Goal: Information Seeking & Learning: Learn about a topic

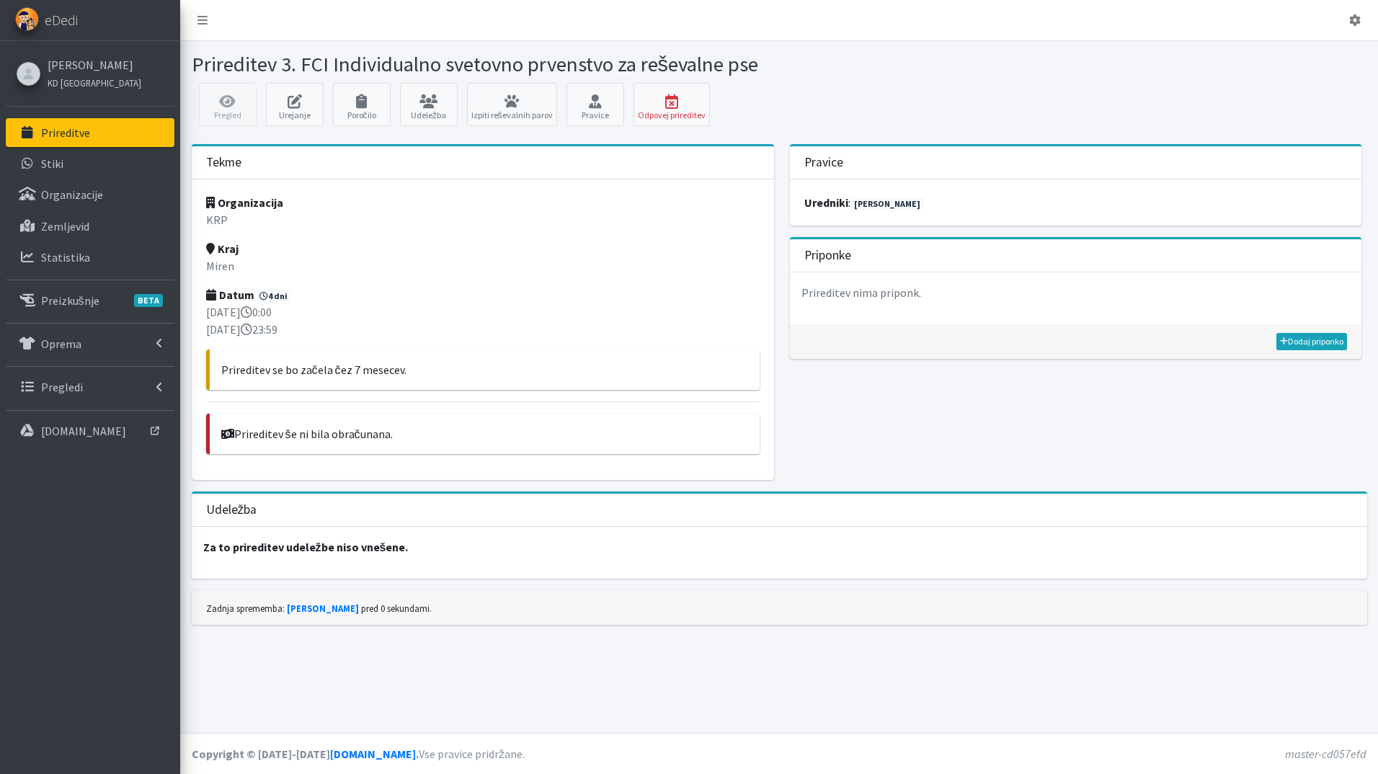
click at [101, 129] on link "Prireditve" at bounding box center [90, 132] width 169 height 29
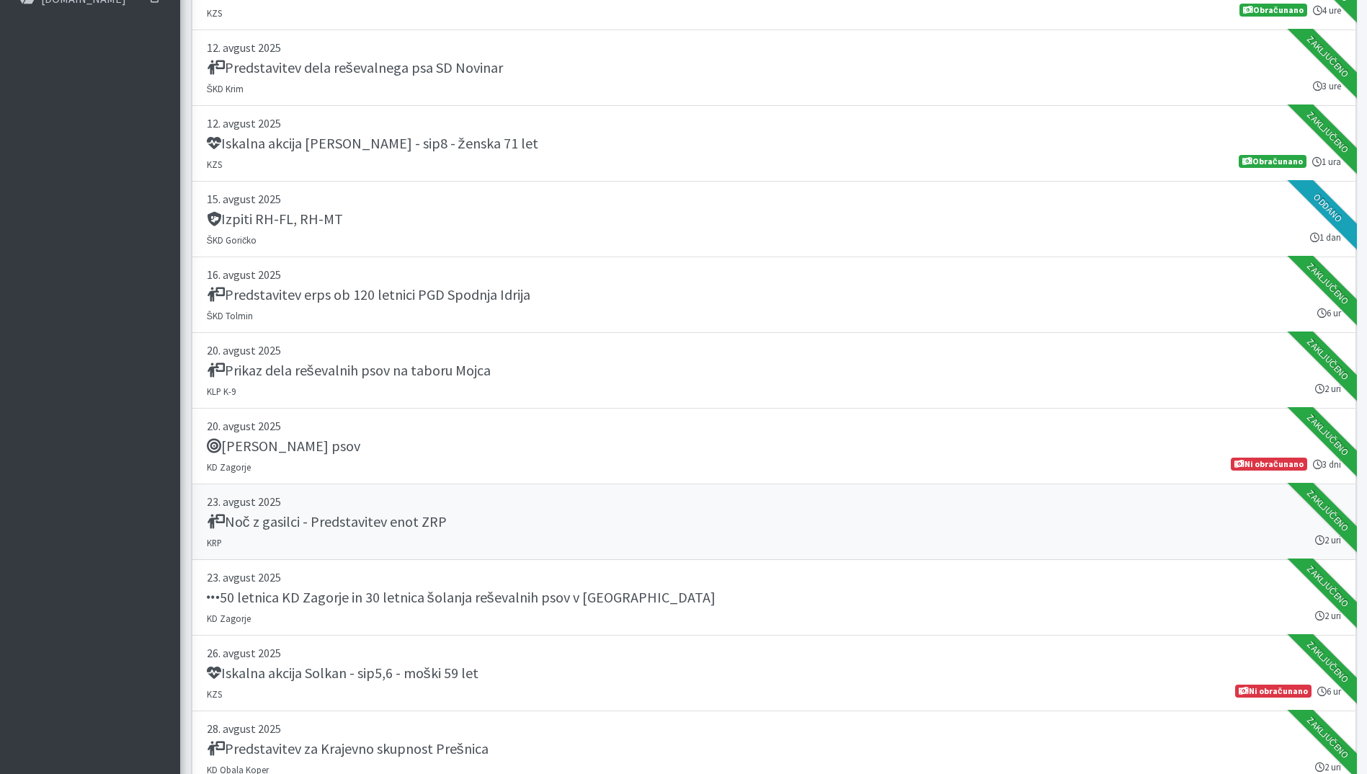
scroll to position [865, 0]
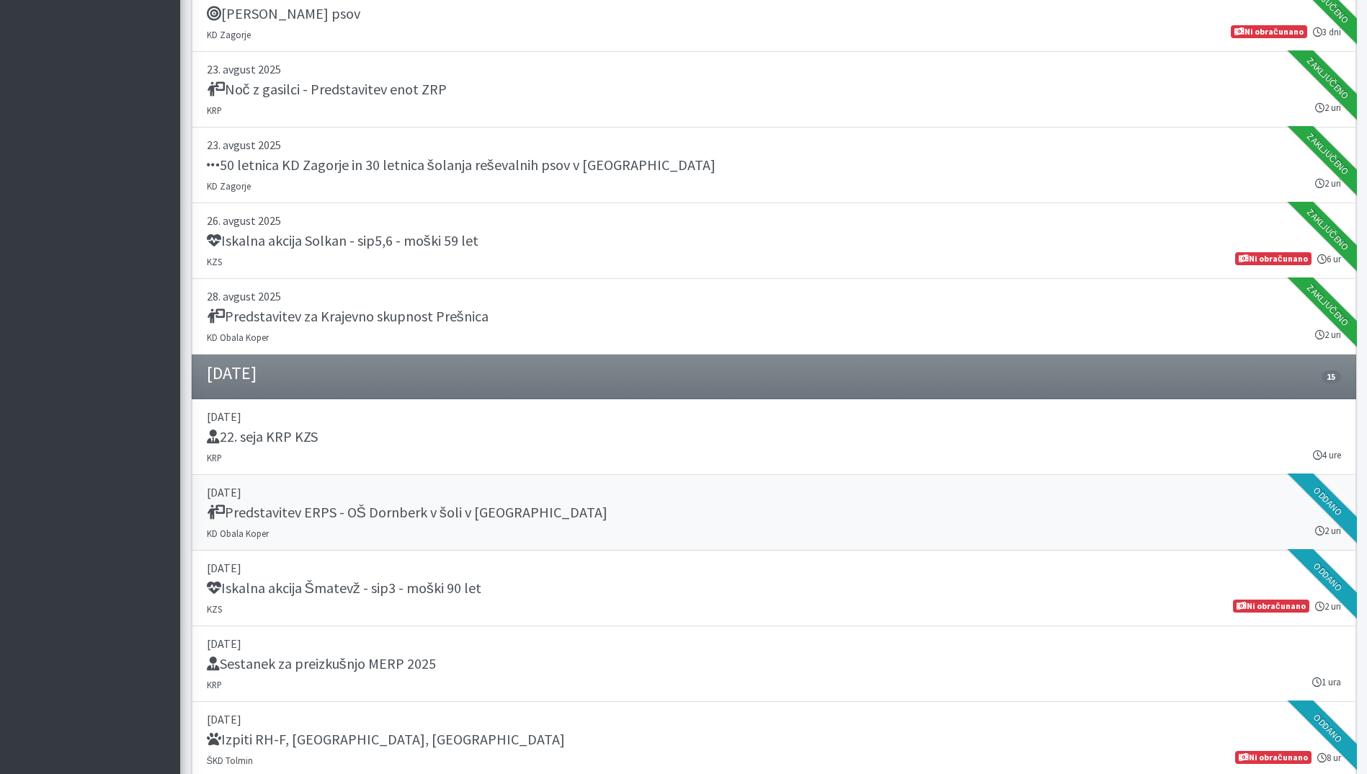
click at [648, 530] on link "03. september 2025 Predstavitev ERPS - OŠ Dornberk v šoli v naravi KD Obala Kop…" at bounding box center [774, 513] width 1164 height 76
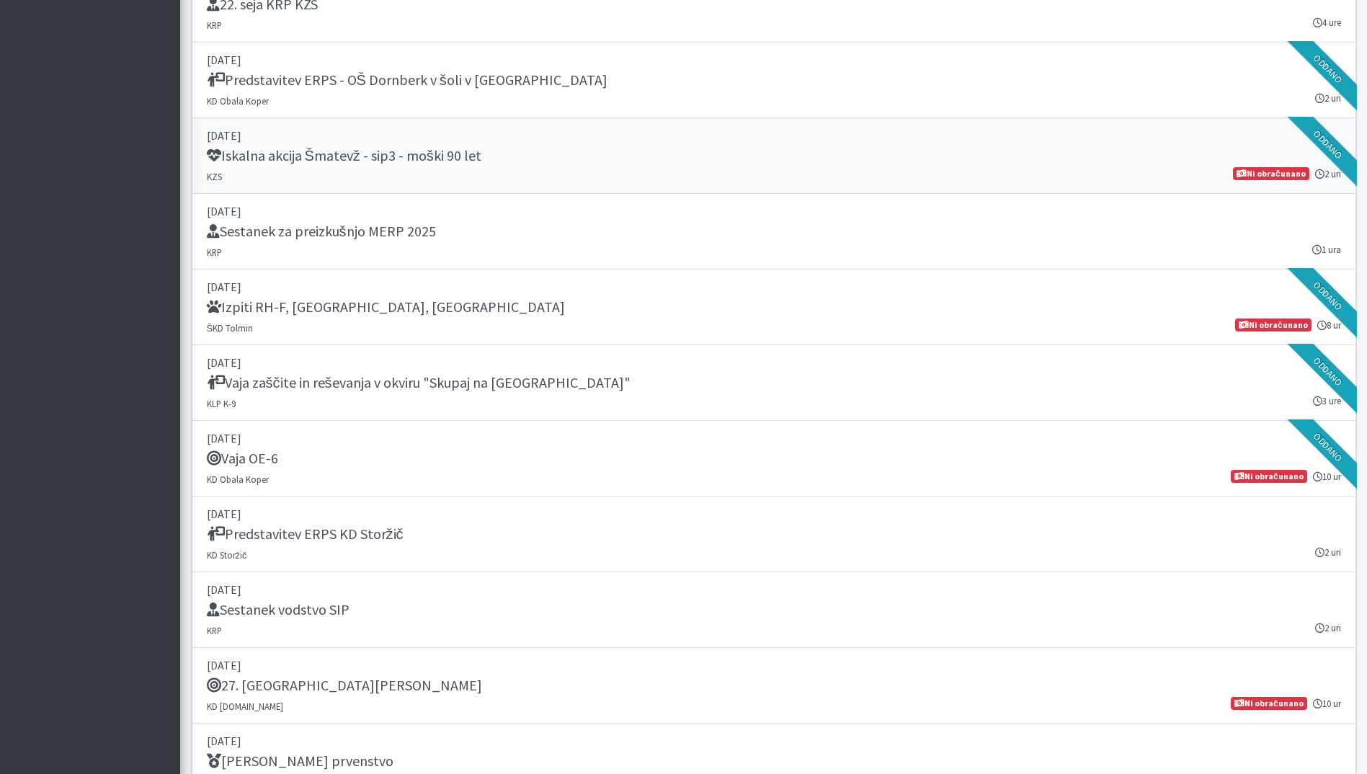
click at [513, 164] on div "Iskalna akcija Šmatevž - sip3 - moški 90 let" at bounding box center [774, 157] width 1134 height 20
click at [478, 465] on div "Vaja OE-6" at bounding box center [774, 460] width 1134 height 20
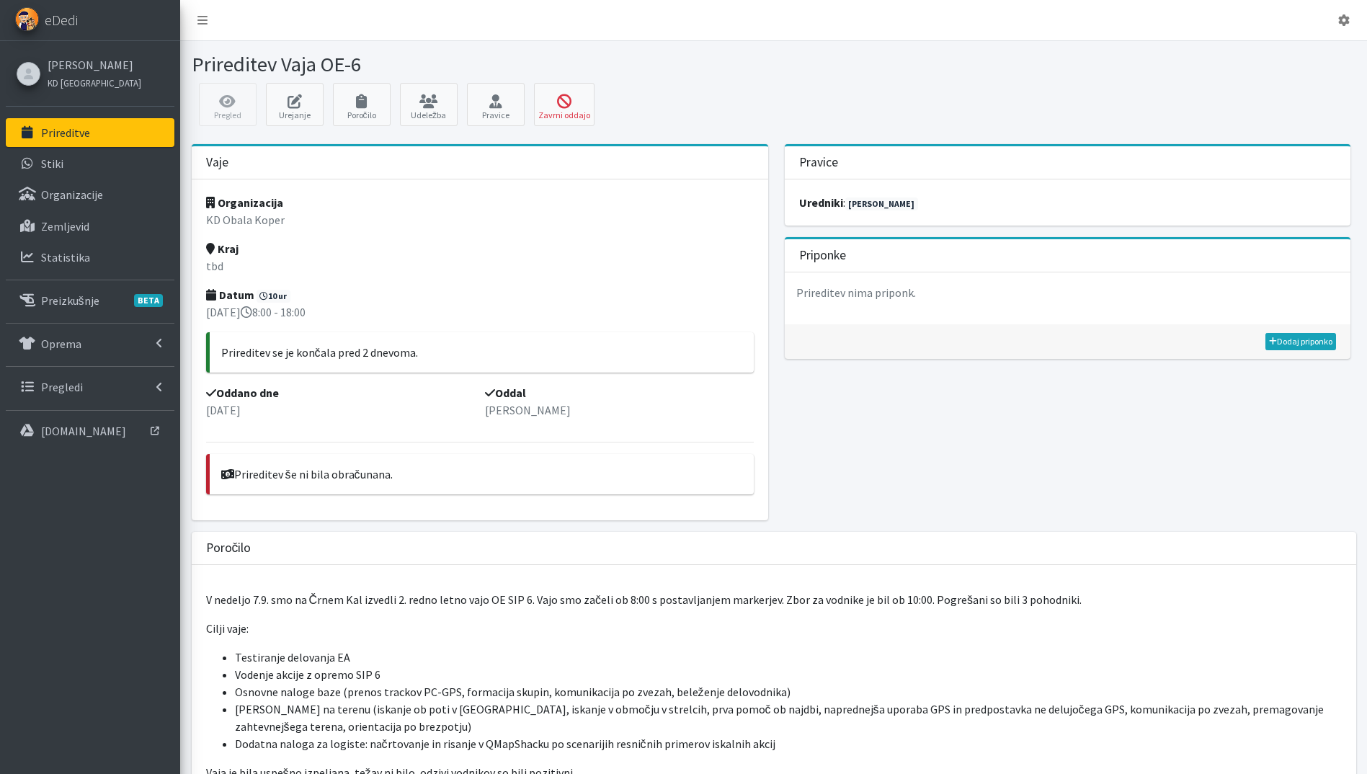
click at [68, 134] on p "Prireditve" at bounding box center [65, 132] width 49 height 14
